Goal: Task Accomplishment & Management: Manage account settings

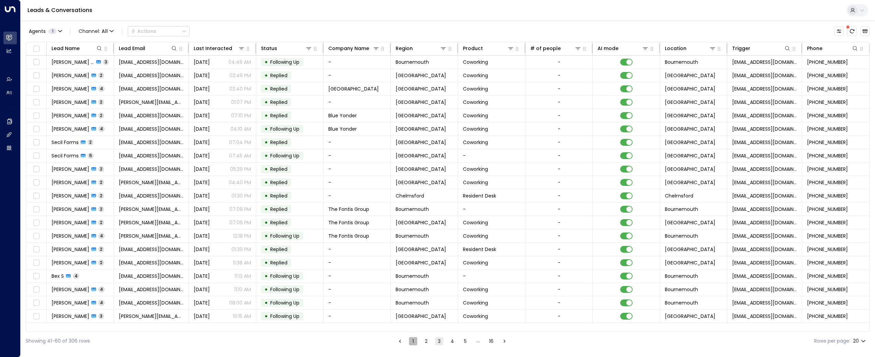
click at [413, 345] on button "1" at bounding box center [413, 341] width 8 height 8
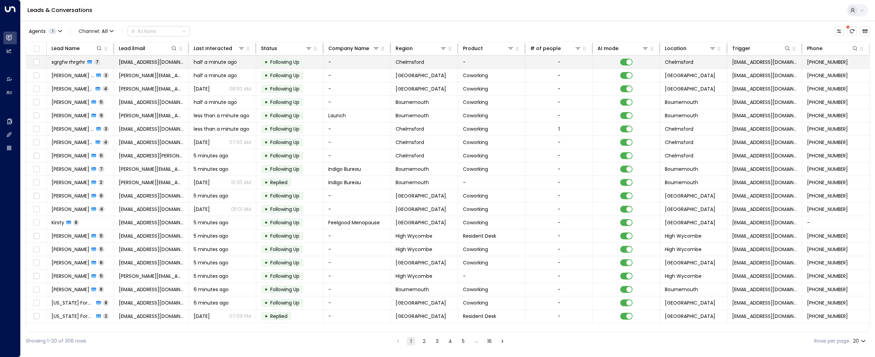
click at [78, 62] on span "sgrgfw rhrgrhr" at bounding box center [68, 62] width 34 height 7
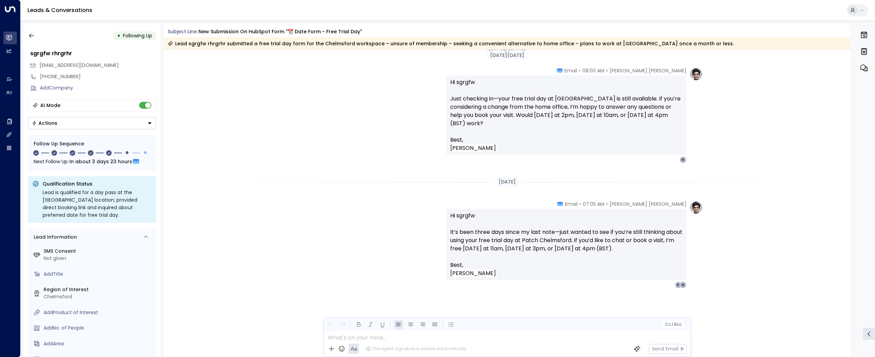
scroll to position [872, 0]
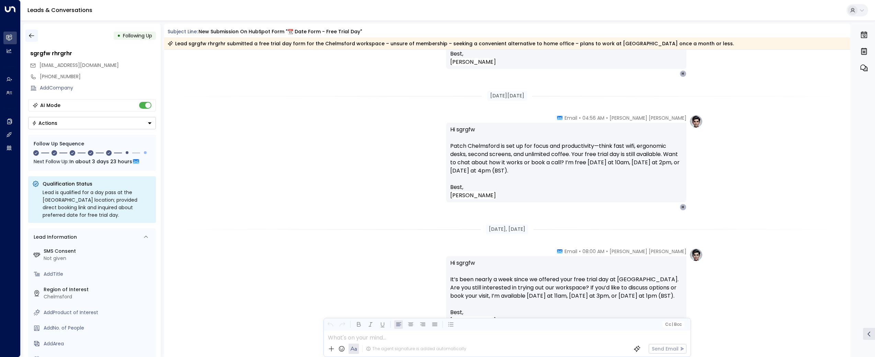
click at [26, 33] on button "button" at bounding box center [31, 36] width 12 height 12
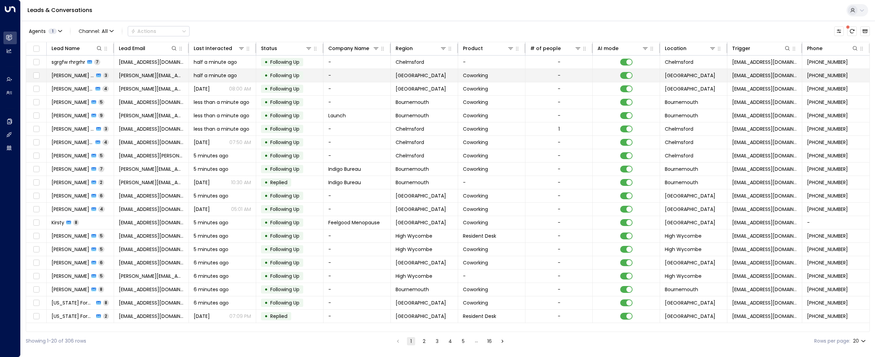
click at [69, 71] on td "[PERSON_NAME] Forms 3" at bounding box center [80, 75] width 67 height 13
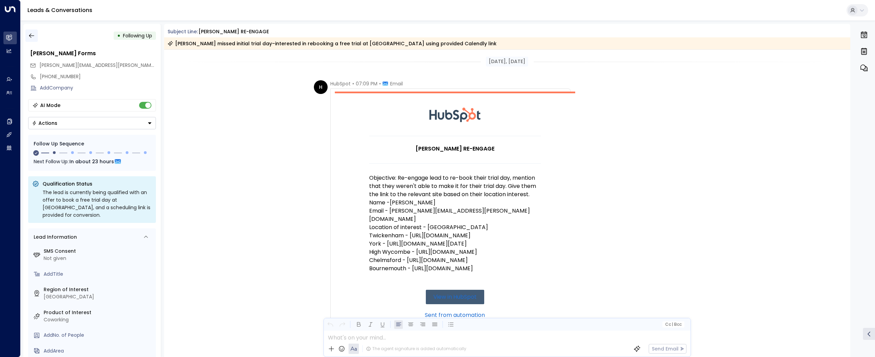
click at [28, 33] on icon "button" at bounding box center [31, 35] width 7 height 7
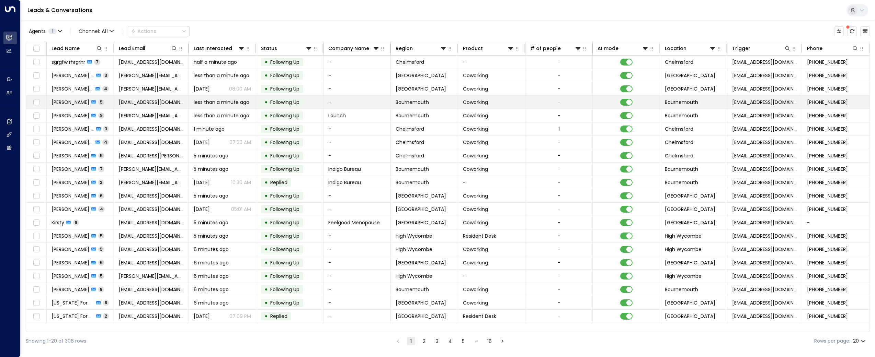
click at [150, 107] on td "[EMAIL_ADDRESS][DOMAIN_NAME]" at bounding box center [151, 102] width 75 height 13
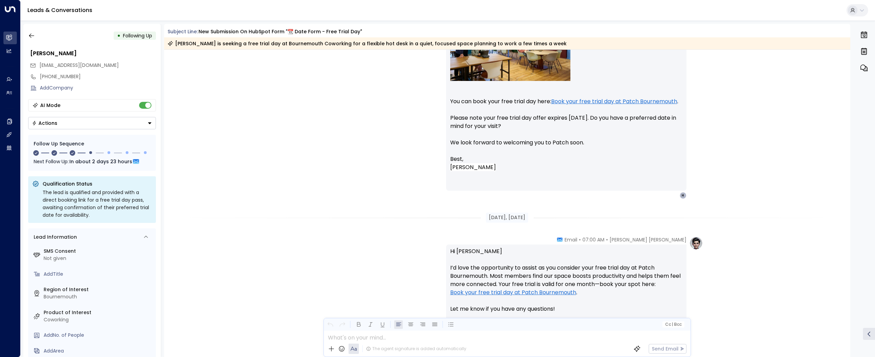
scroll to position [635, 0]
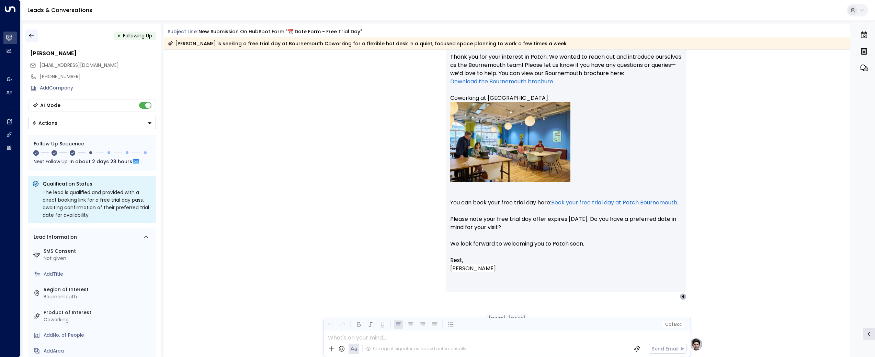
click at [30, 36] on icon "button" at bounding box center [31, 35] width 7 height 7
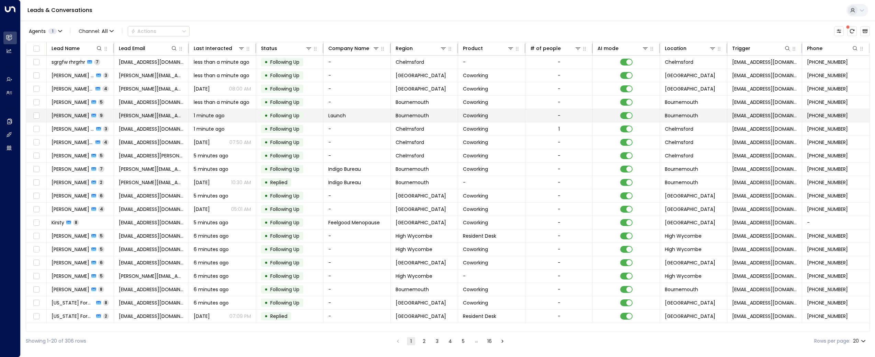
click at [143, 121] on td "[PERSON_NAME][EMAIL_ADDRESS][DOMAIN_NAME]" at bounding box center [151, 115] width 75 height 13
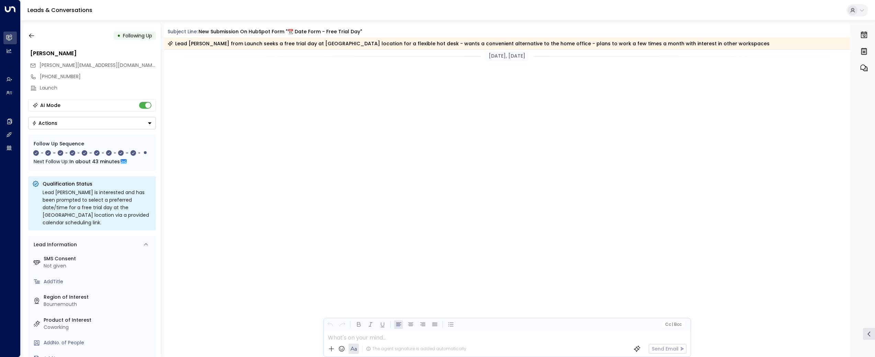
scroll to position [1664, 0]
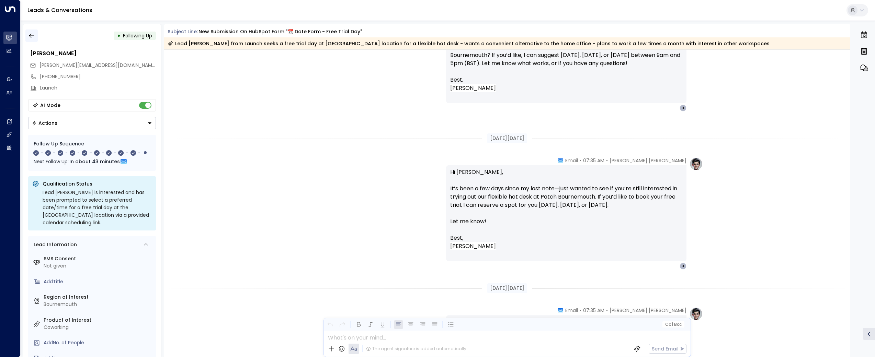
click at [32, 41] on button "button" at bounding box center [31, 36] width 12 height 12
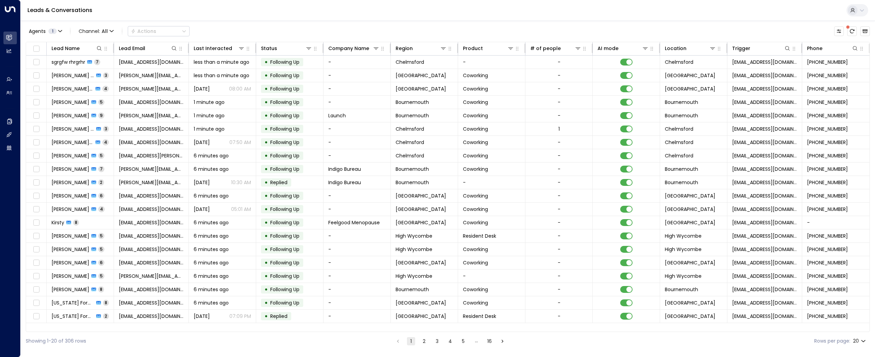
click at [337, 20] on div "Leads & Conversations" at bounding box center [448, 10] width 854 height 21
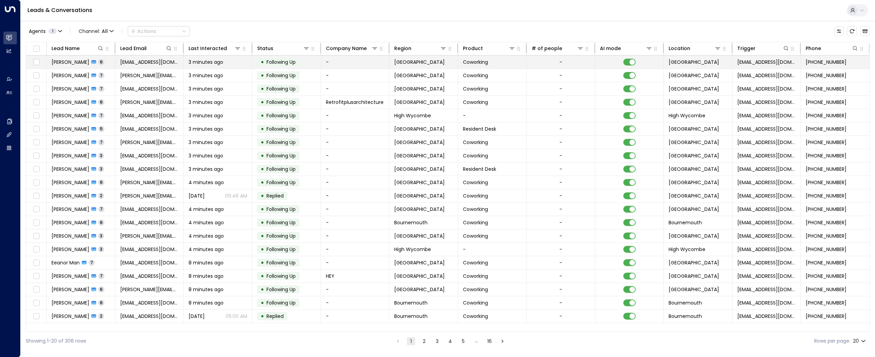
click at [72, 60] on span "[PERSON_NAME]" at bounding box center [70, 62] width 38 height 7
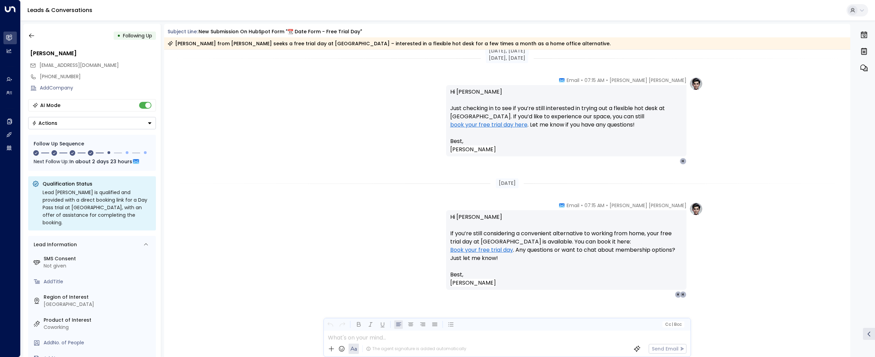
scroll to position [1466, 0]
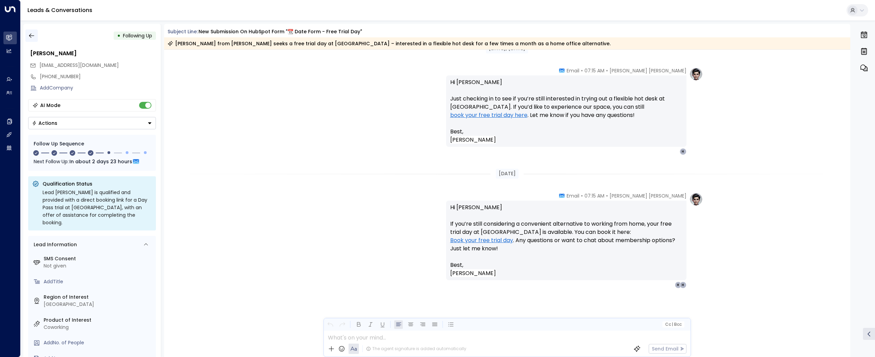
click at [31, 33] on icon "button" at bounding box center [31, 35] width 7 height 7
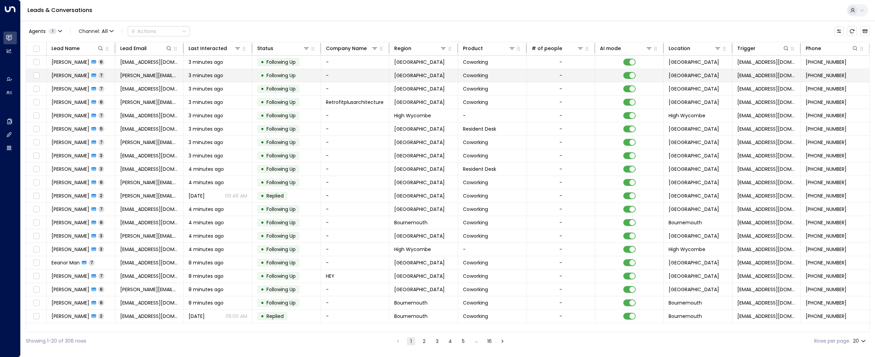
click at [61, 76] on span "[PERSON_NAME]" at bounding box center [70, 75] width 38 height 7
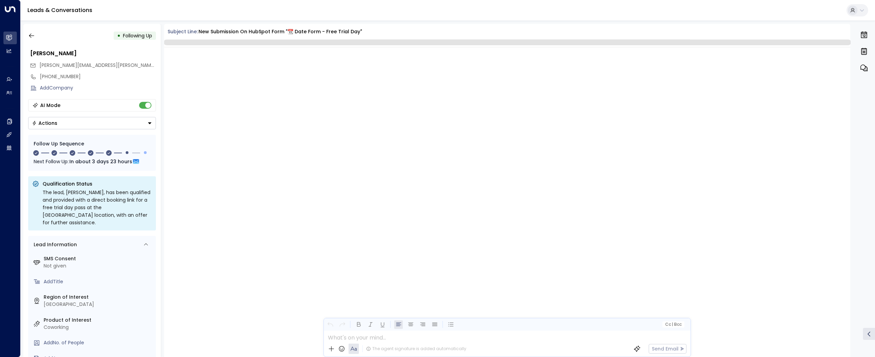
scroll to position [1770, 0]
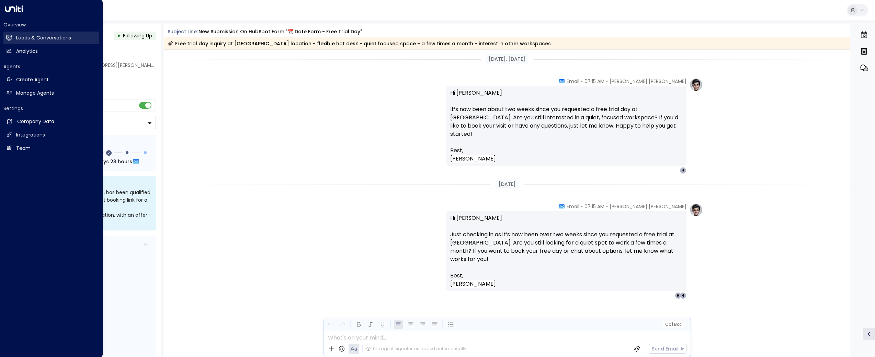
click at [30, 33] on link "Leads & Conversations Leads & Conversations" at bounding box center [51, 38] width 96 height 13
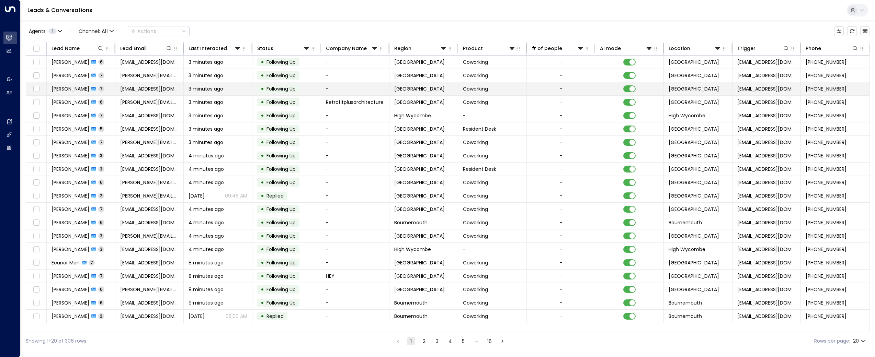
click at [57, 87] on span "[PERSON_NAME]" at bounding box center [70, 88] width 38 height 7
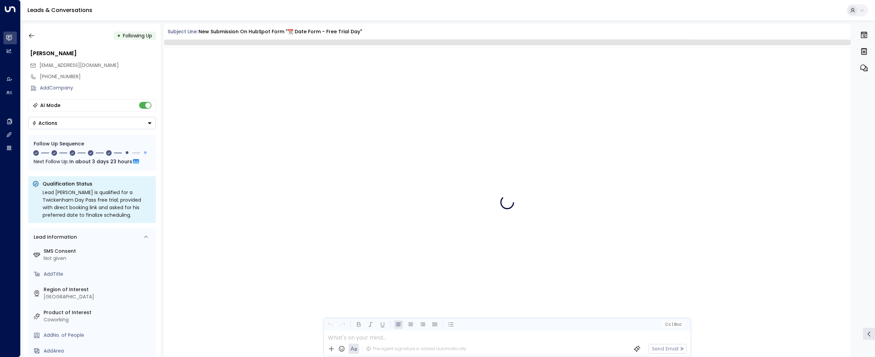
scroll to position [1786, 0]
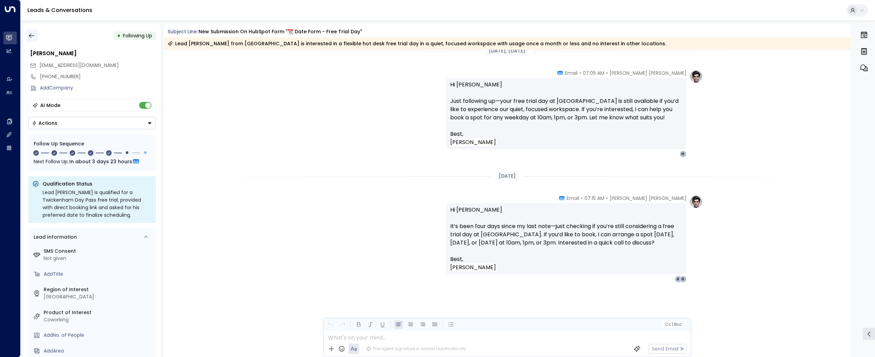
click at [34, 33] on icon "button" at bounding box center [31, 35] width 7 height 7
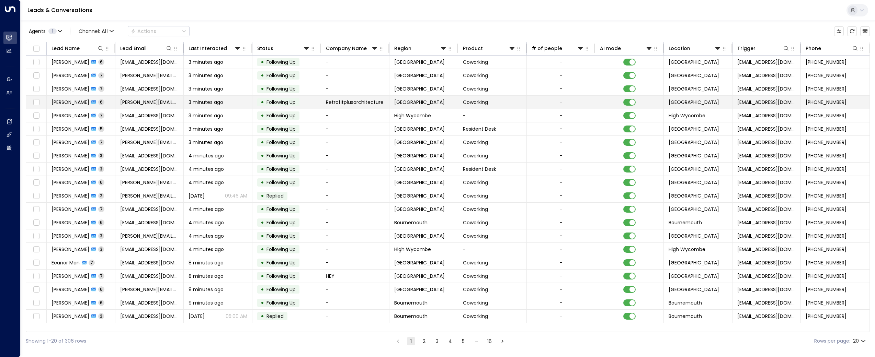
click at [64, 106] on td "Maria Moise 6" at bounding box center [81, 102] width 69 height 13
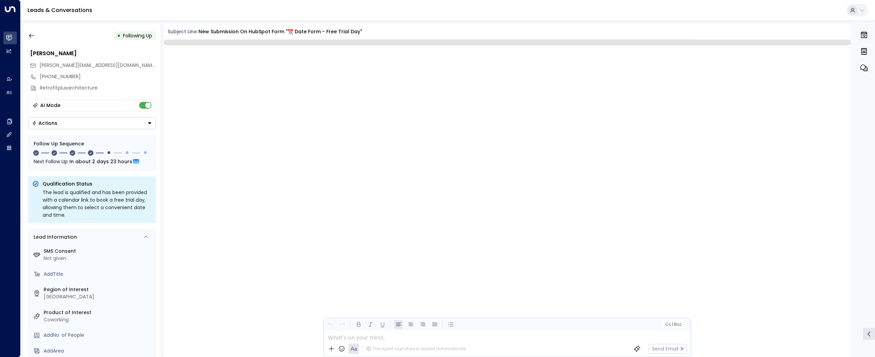
scroll to position [1396, 0]
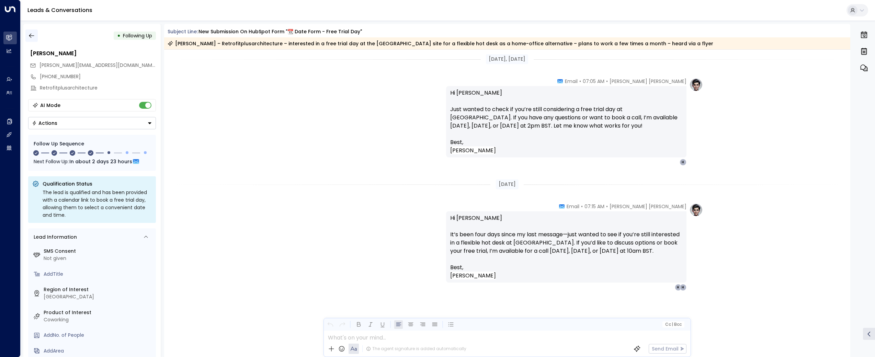
click at [32, 33] on icon "button" at bounding box center [31, 35] width 7 height 7
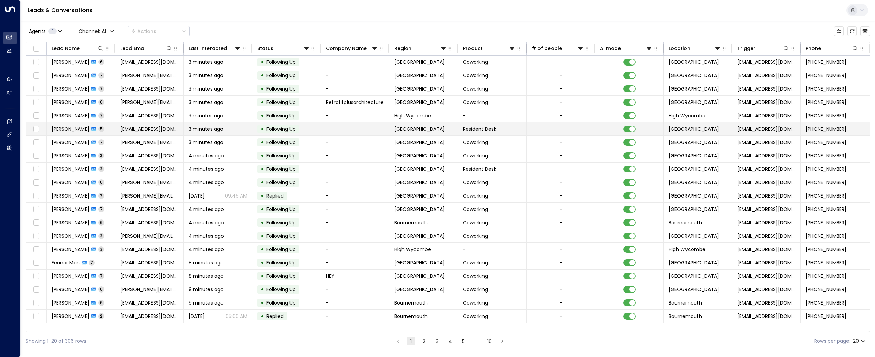
click at [67, 131] on span "[PERSON_NAME]" at bounding box center [70, 129] width 38 height 7
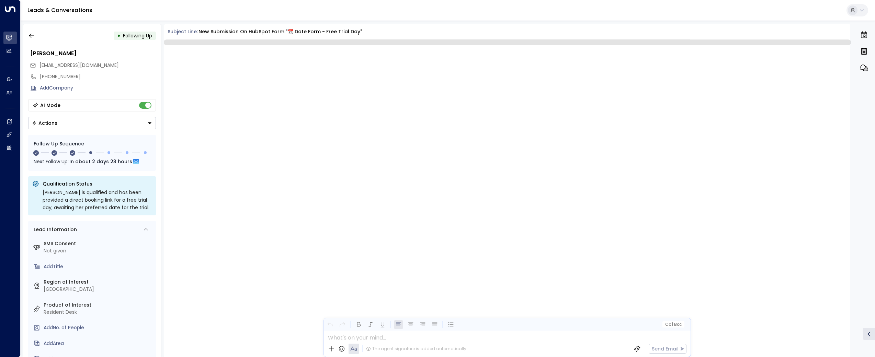
scroll to position [1197, 0]
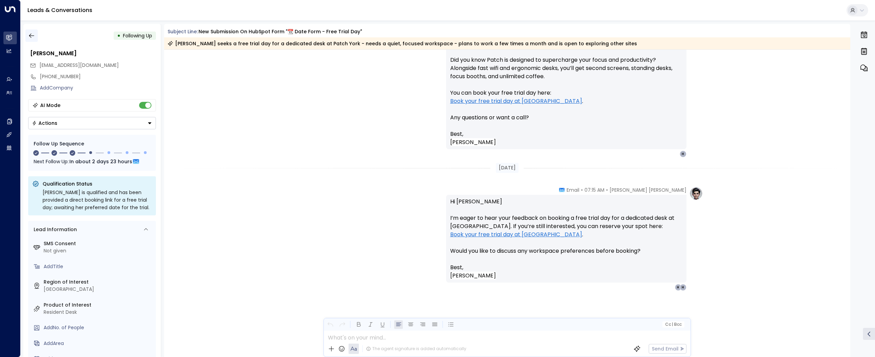
click at [36, 35] on button "button" at bounding box center [31, 36] width 12 height 12
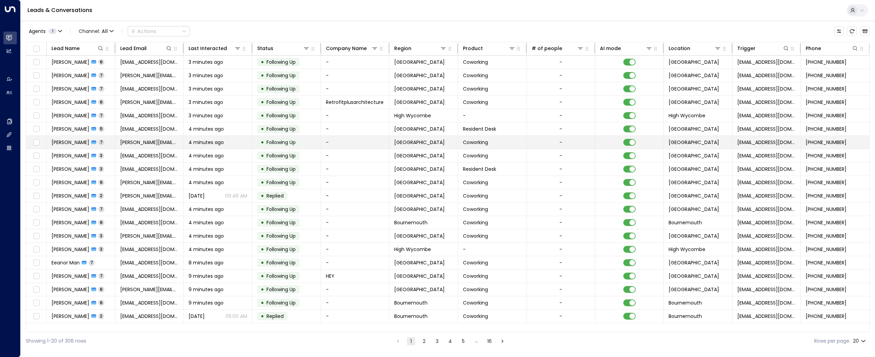
click at [77, 142] on span "[PERSON_NAME]" at bounding box center [70, 142] width 38 height 7
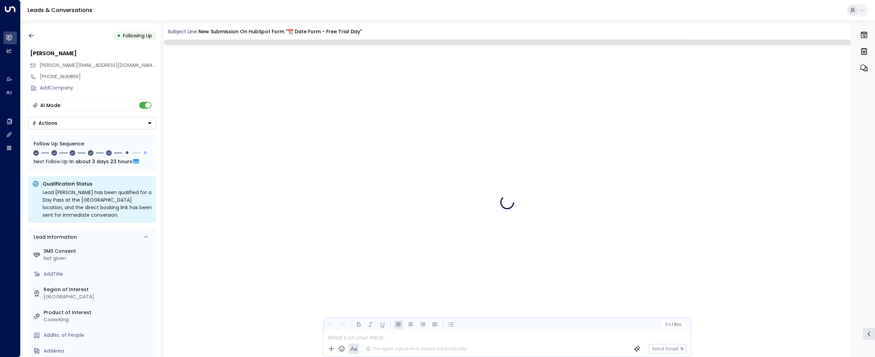
scroll to position [1632, 0]
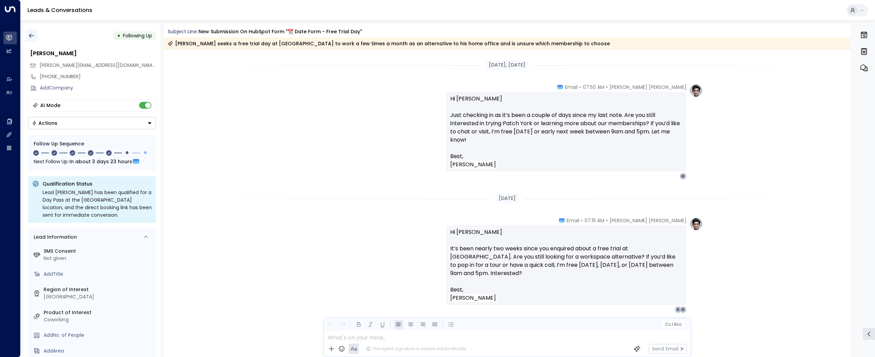
click at [32, 37] on icon "button" at bounding box center [31, 35] width 7 height 7
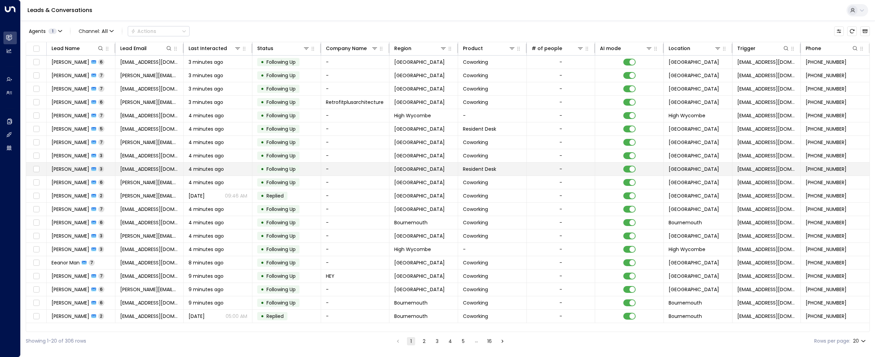
click at [74, 166] on span "[PERSON_NAME]" at bounding box center [70, 169] width 38 height 7
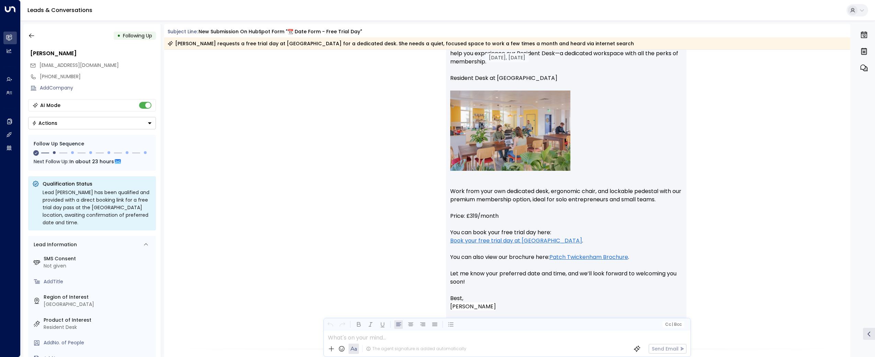
scroll to position [590, 0]
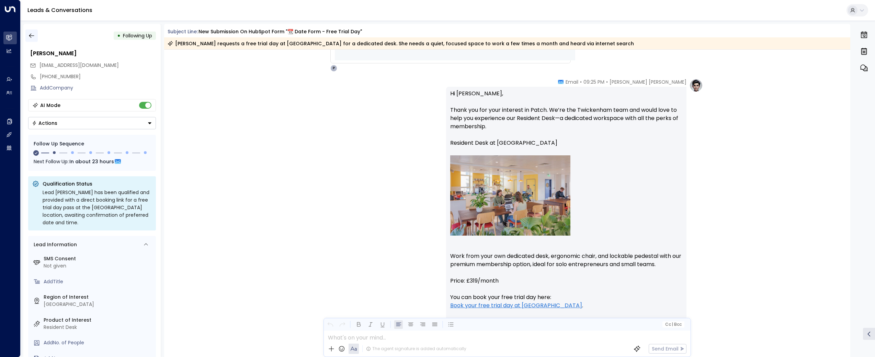
click at [31, 35] on icon "button" at bounding box center [31, 35] width 7 height 7
